Goal: Check status

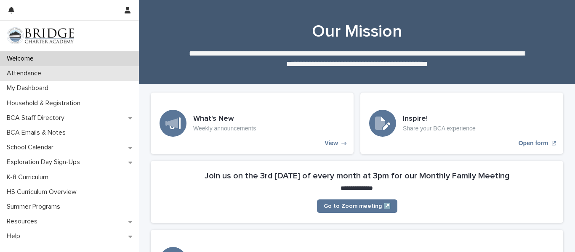
click at [12, 71] on p "Attendance" at bounding box center [25, 73] width 45 height 8
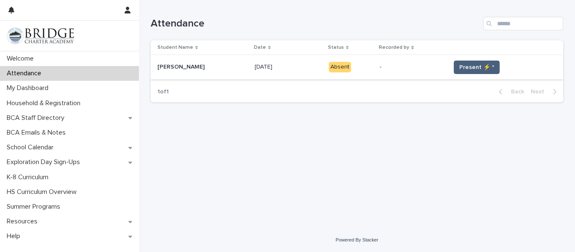
click at [468, 64] on span "Present ⚡ *" at bounding box center [476, 67] width 35 height 8
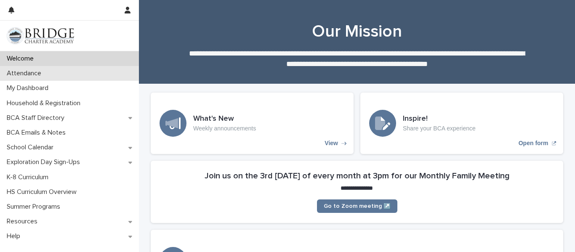
click at [103, 76] on div "Attendance" at bounding box center [69, 73] width 139 height 15
